Goal: Information Seeking & Learning: Find specific fact

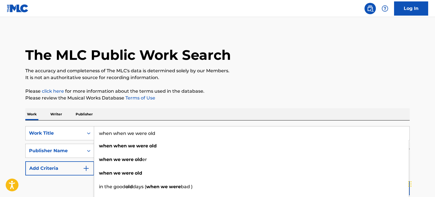
scroll to position [28, 0]
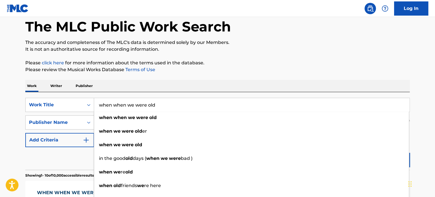
click at [135, 108] on input "when when we were old" at bounding box center [251, 105] width 315 height 14
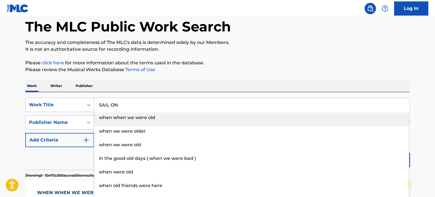
type input "SAIL ON"
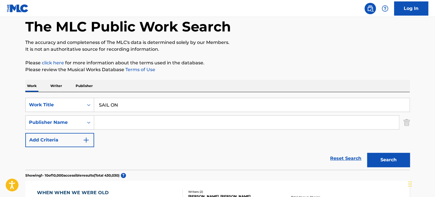
click at [170, 89] on div "Work Writer Publisher" at bounding box center [217, 86] width 384 height 12
click at [396, 164] on button "Search" at bounding box center [388, 160] width 43 height 14
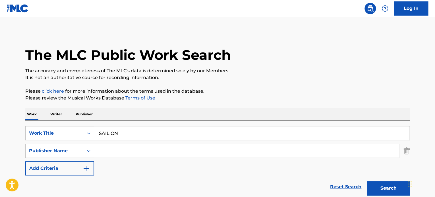
click at [139, 147] on input "Search Form" at bounding box center [246, 151] width 305 height 14
paste input "SAIL ON"
paste input "Commodores"
click at [392, 191] on button "Search" at bounding box center [388, 189] width 43 height 14
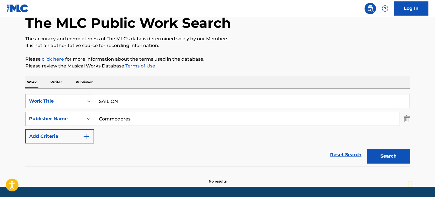
scroll to position [49, 0]
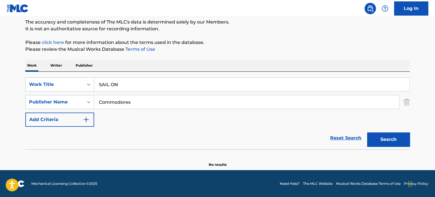
click at [82, 116] on button "Add Criteria" at bounding box center [59, 120] width 69 height 14
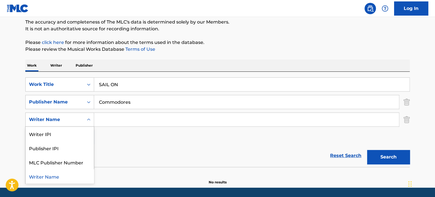
click at [93, 118] on div "Search Form" at bounding box center [89, 120] width 10 height 10
click at [407, 125] on img "Search Form" at bounding box center [406, 120] width 6 height 14
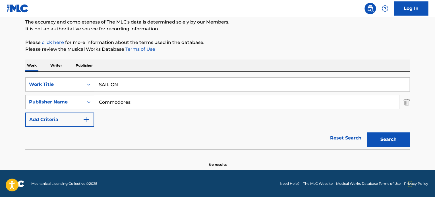
click at [134, 103] on input "Commodores" at bounding box center [246, 102] width 305 height 14
paste input "[PERSON_NAME]"
type input "[PERSON_NAME]"
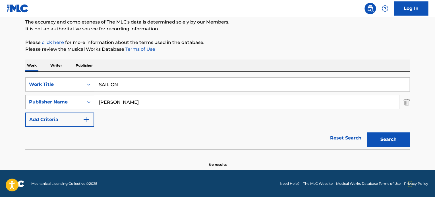
click at [63, 104] on div "Publisher Name" at bounding box center [54, 102] width 51 height 7
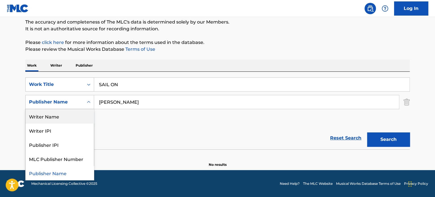
click at [56, 118] on div "Writer Name" at bounding box center [60, 116] width 68 height 14
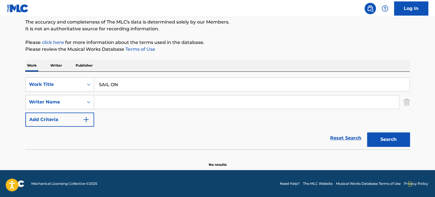
click at [195, 99] on input "Search Form" at bounding box center [246, 102] width 305 height 14
paste input "[PERSON_NAME]"
type input "[PERSON_NAME]"
click at [389, 146] on button "Search" at bounding box center [388, 140] width 43 height 14
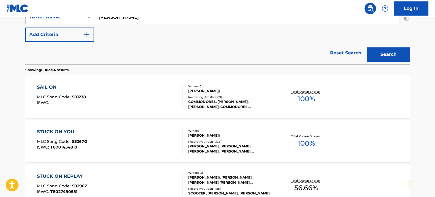
scroll to position [77, 0]
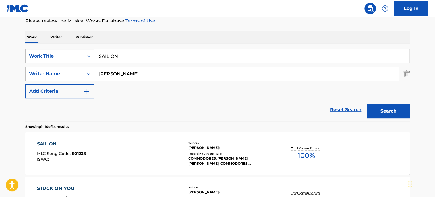
click at [236, 154] on div "Recording Artists ( 1571 )" at bounding box center [231, 154] width 86 height 4
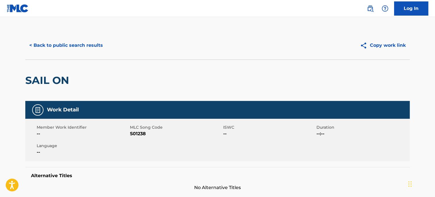
click at [370, 43] on button "Copy work link" at bounding box center [383, 45] width 54 height 14
